Goal: Check status: Check status

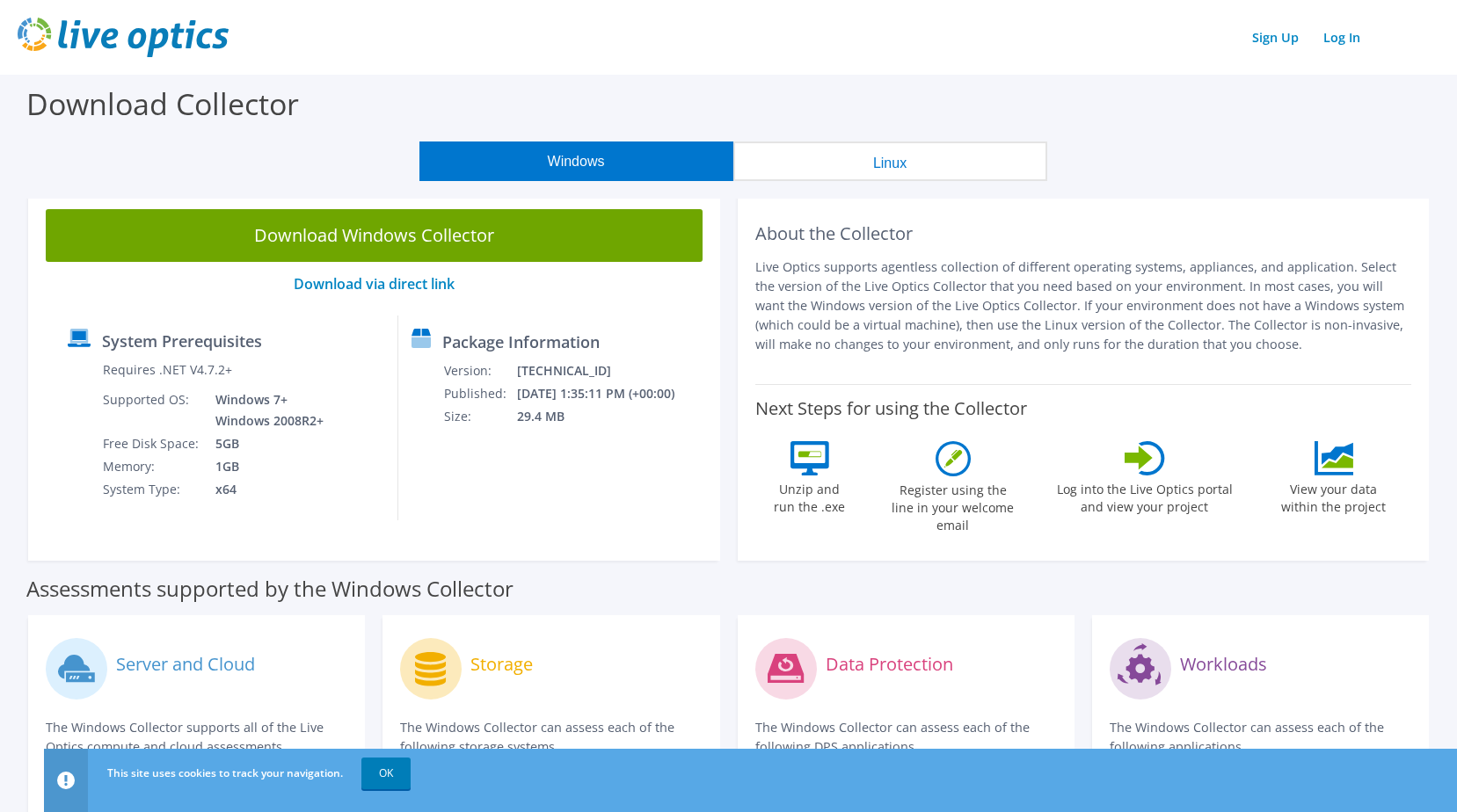
click at [1350, 43] on link "Log In" at bounding box center [1342, 37] width 55 height 26
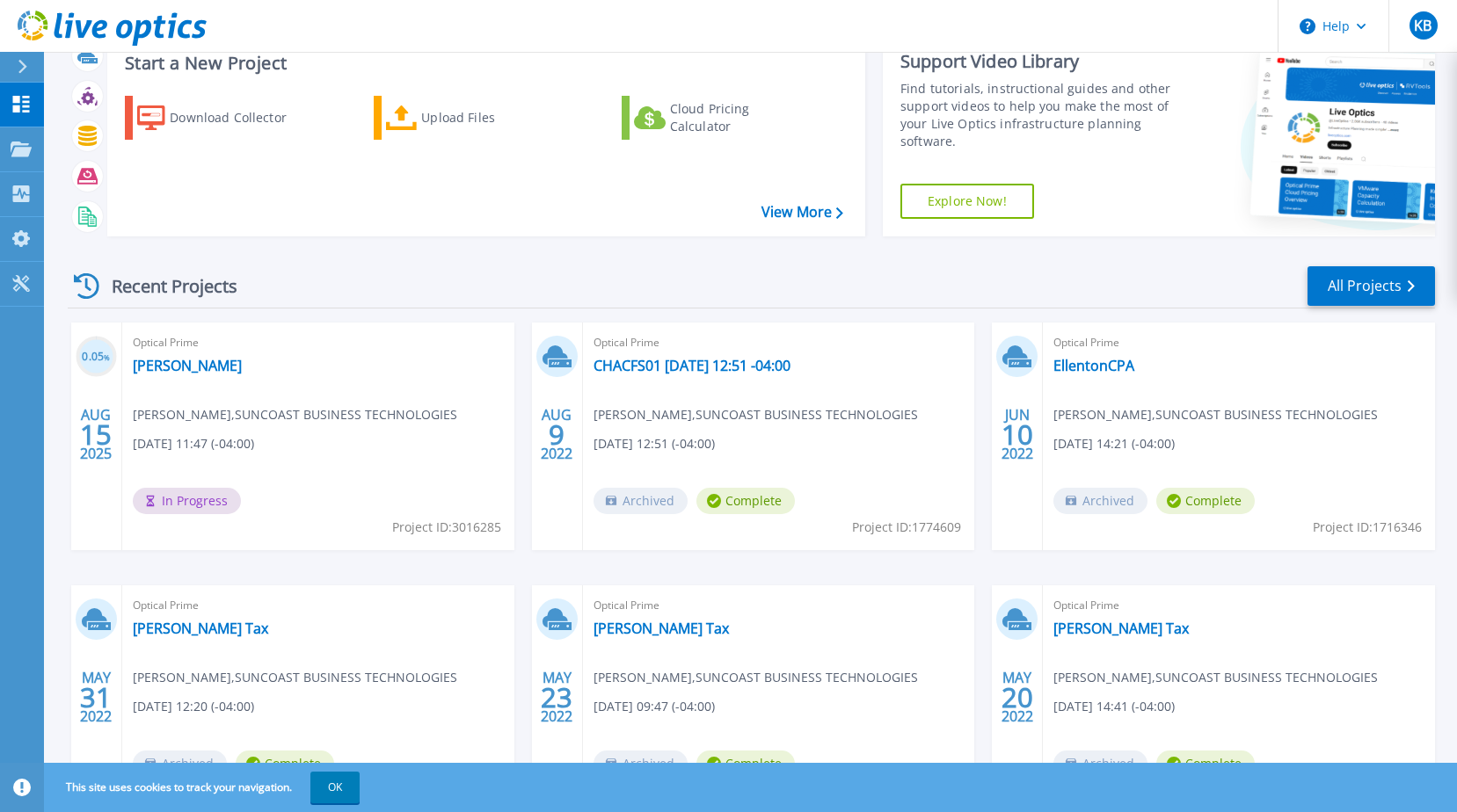
scroll to position [56, 0]
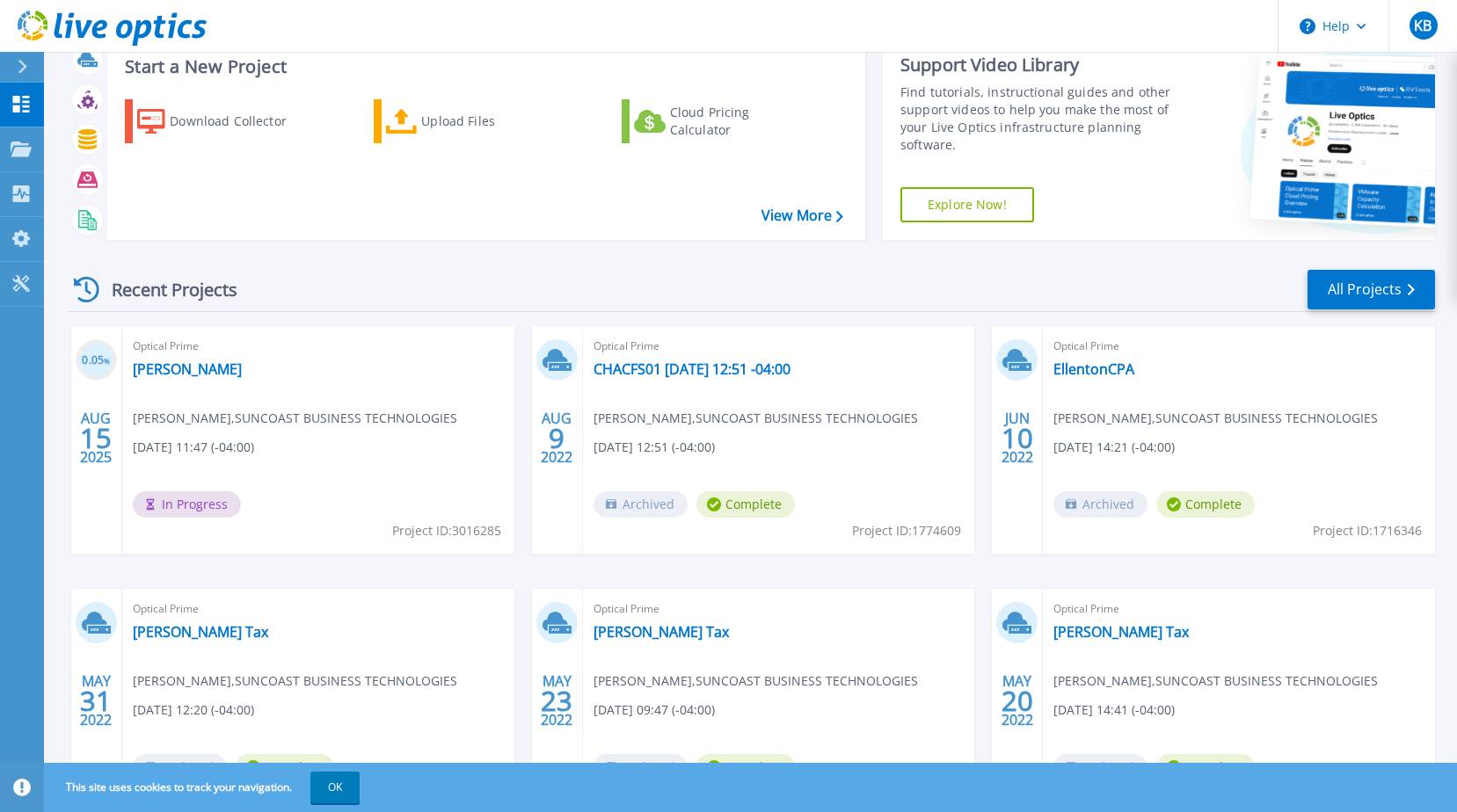
click at [186, 499] on span "In Progress" at bounding box center [187, 504] width 108 height 26
click at [148, 369] on link "Wilson" at bounding box center [188, 368] width 109 height 17
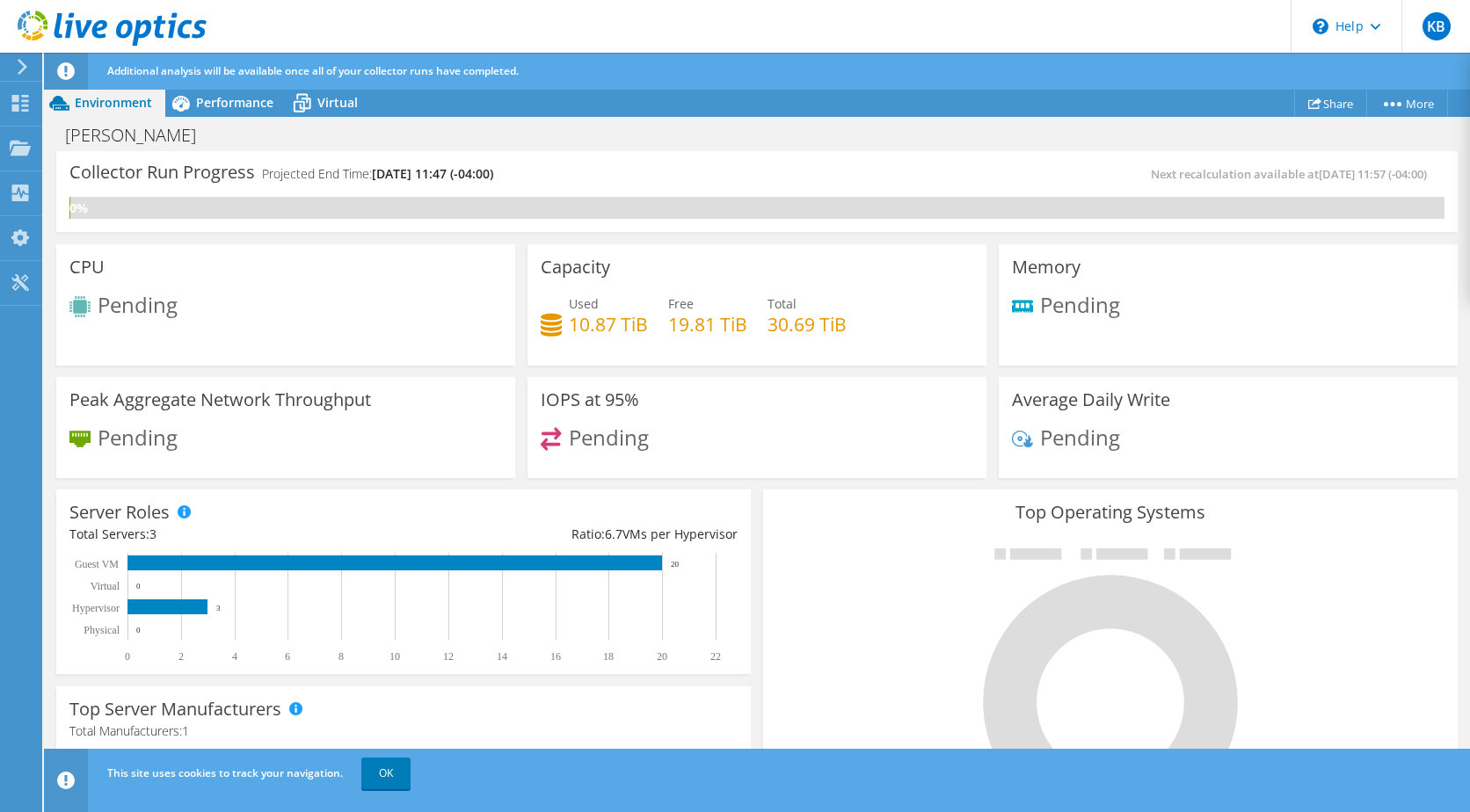
click at [239, 103] on span "Performance" at bounding box center [234, 102] width 77 height 16
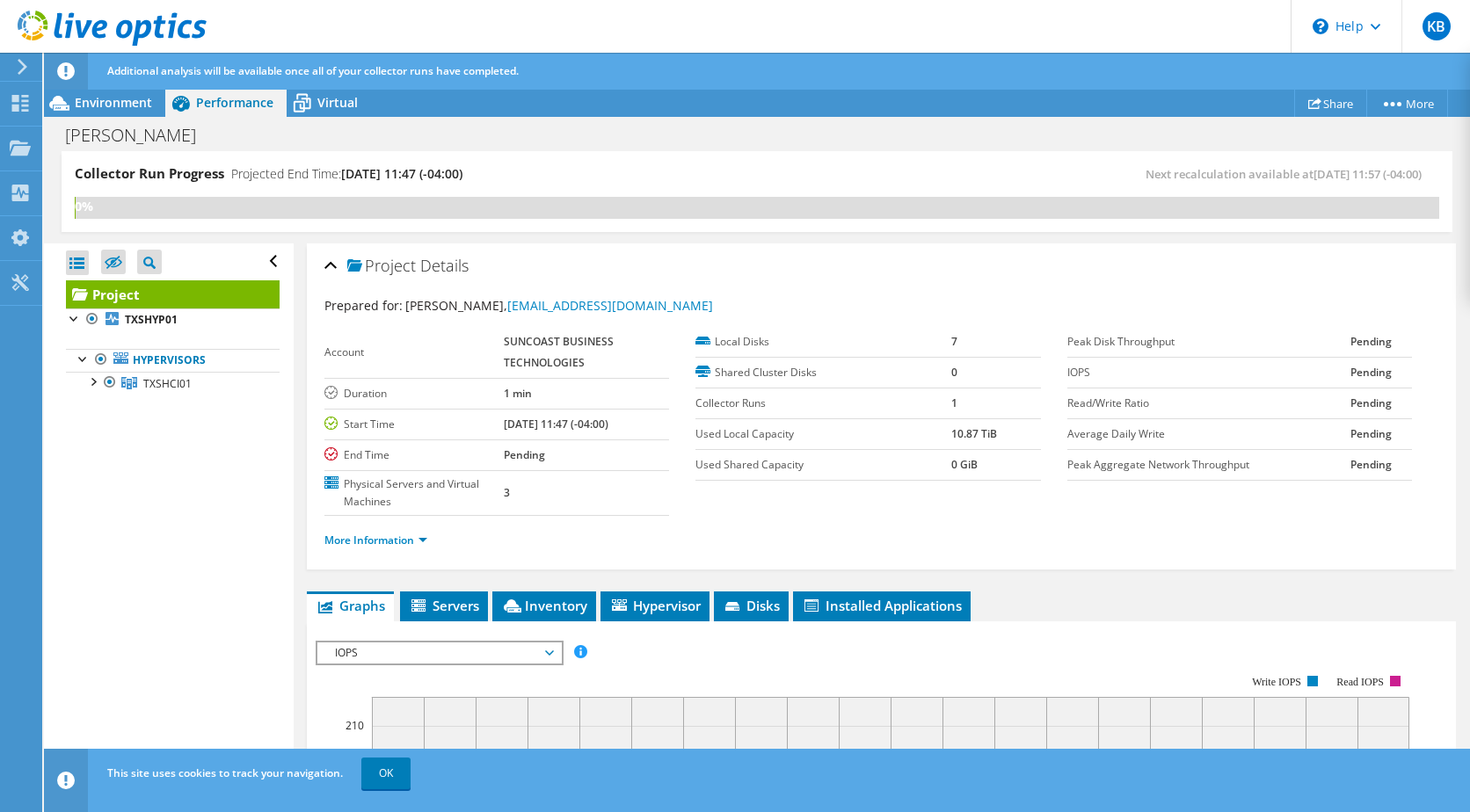
click at [91, 386] on div at bounding box center [92, 380] width 17 height 17
click at [102, 405] on div at bounding box center [100, 403] width 17 height 17
click at [98, 505] on div at bounding box center [100, 495] width 17 height 17
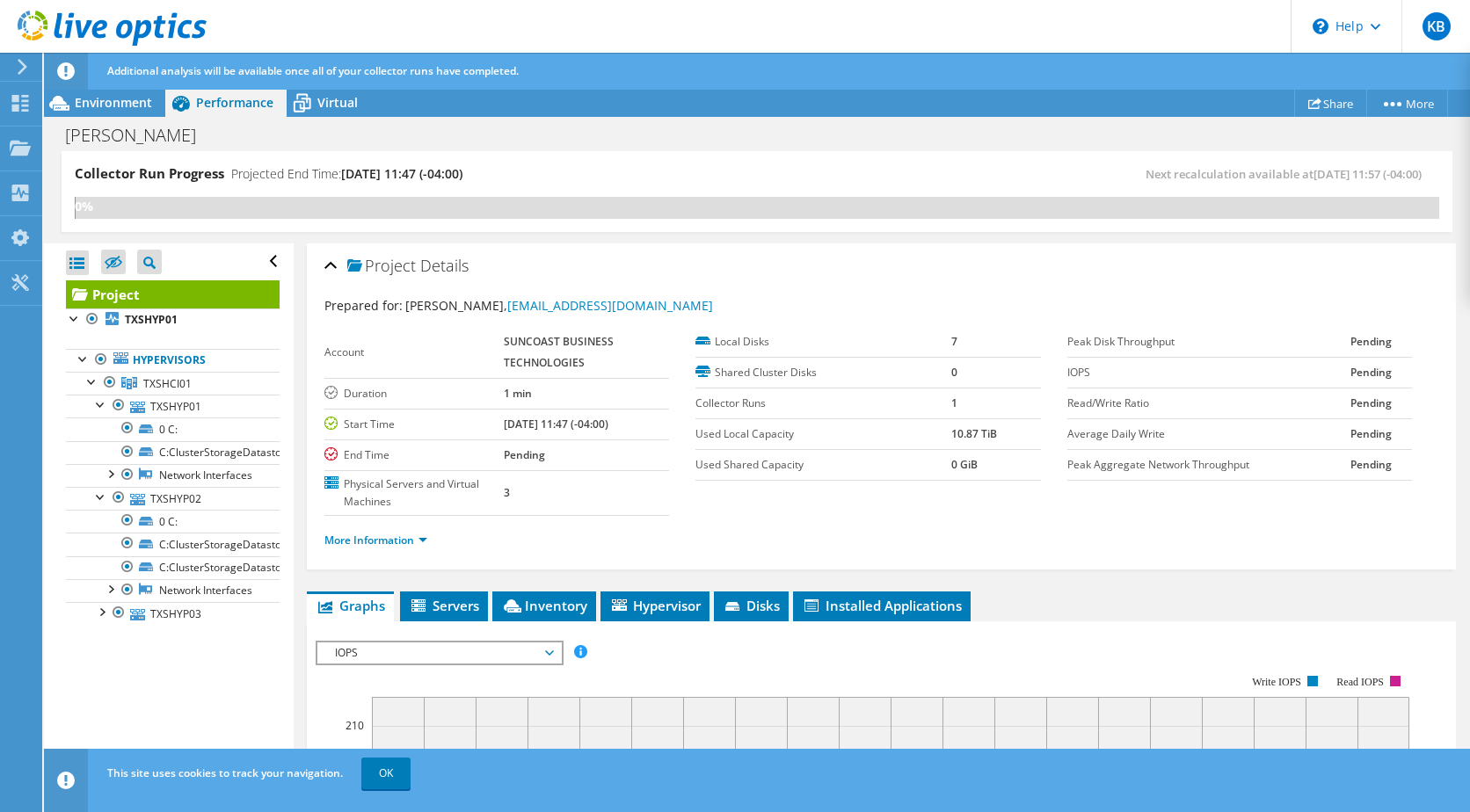
click at [97, 620] on div at bounding box center [100, 611] width 17 height 17
click at [322, 103] on span "Virtual" at bounding box center [337, 102] width 40 height 16
